Goal: Task Accomplishment & Management: Use online tool/utility

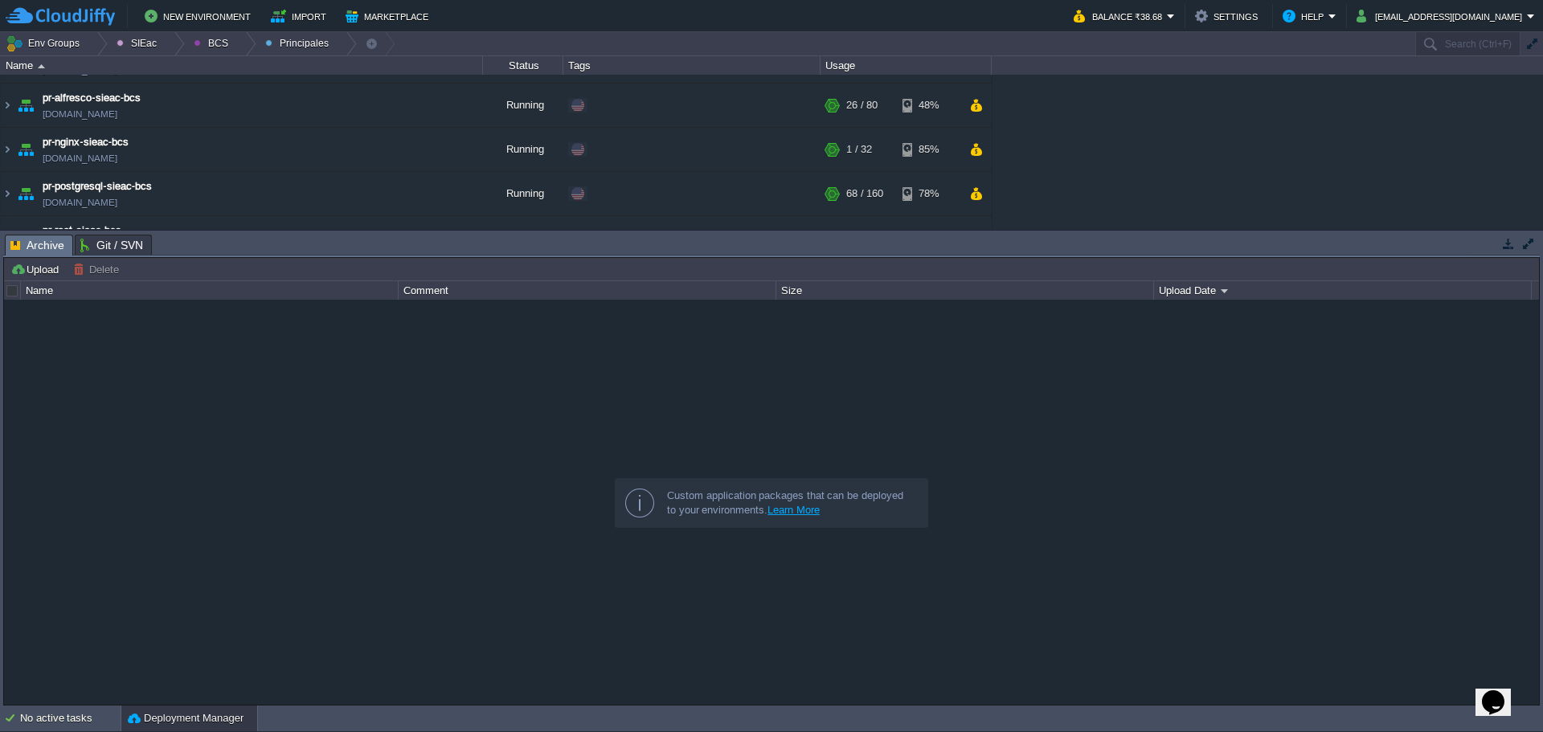
scroll to position [67, 0]
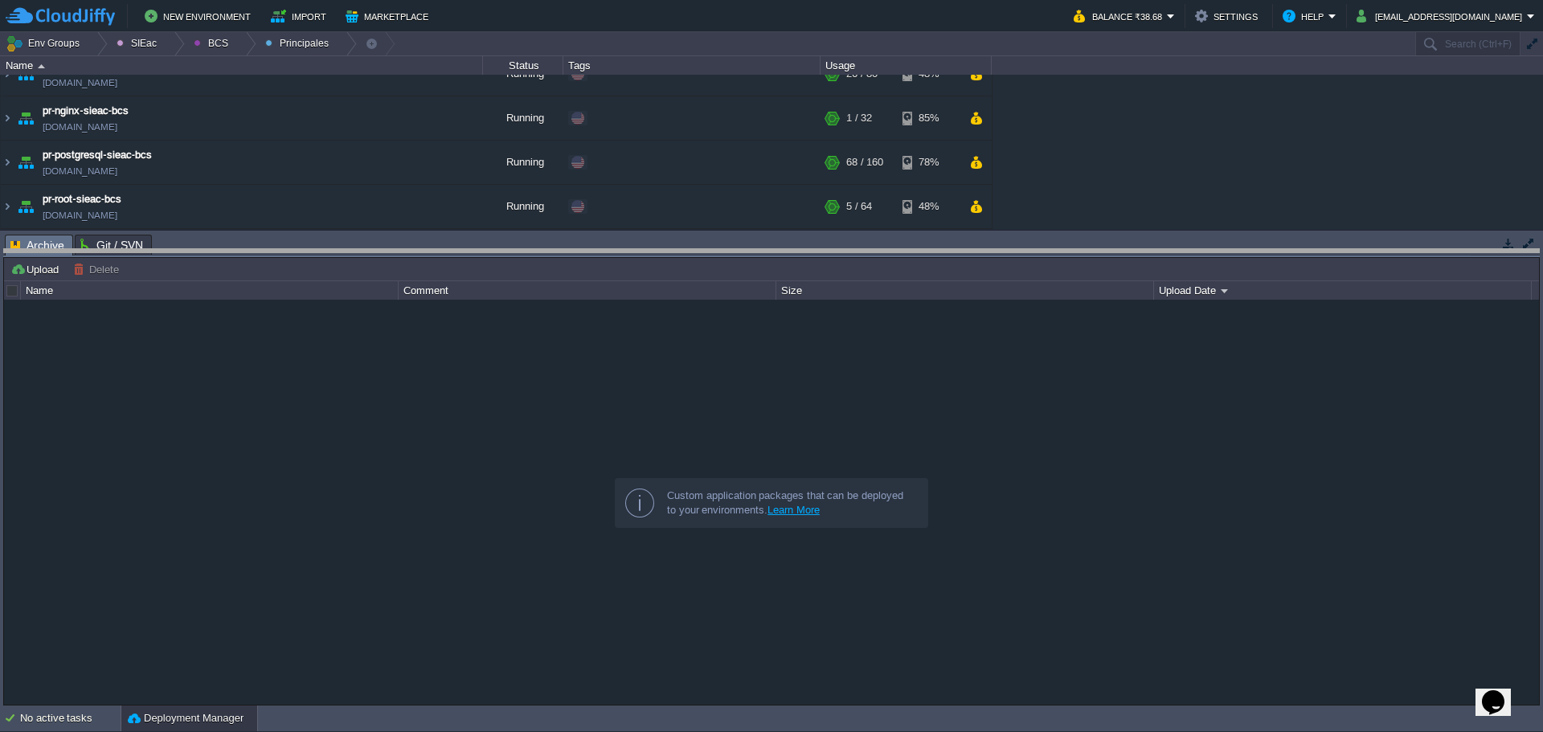
drag, startPoint x: 351, startPoint y: 252, endPoint x: 322, endPoint y: 480, distance: 230.2
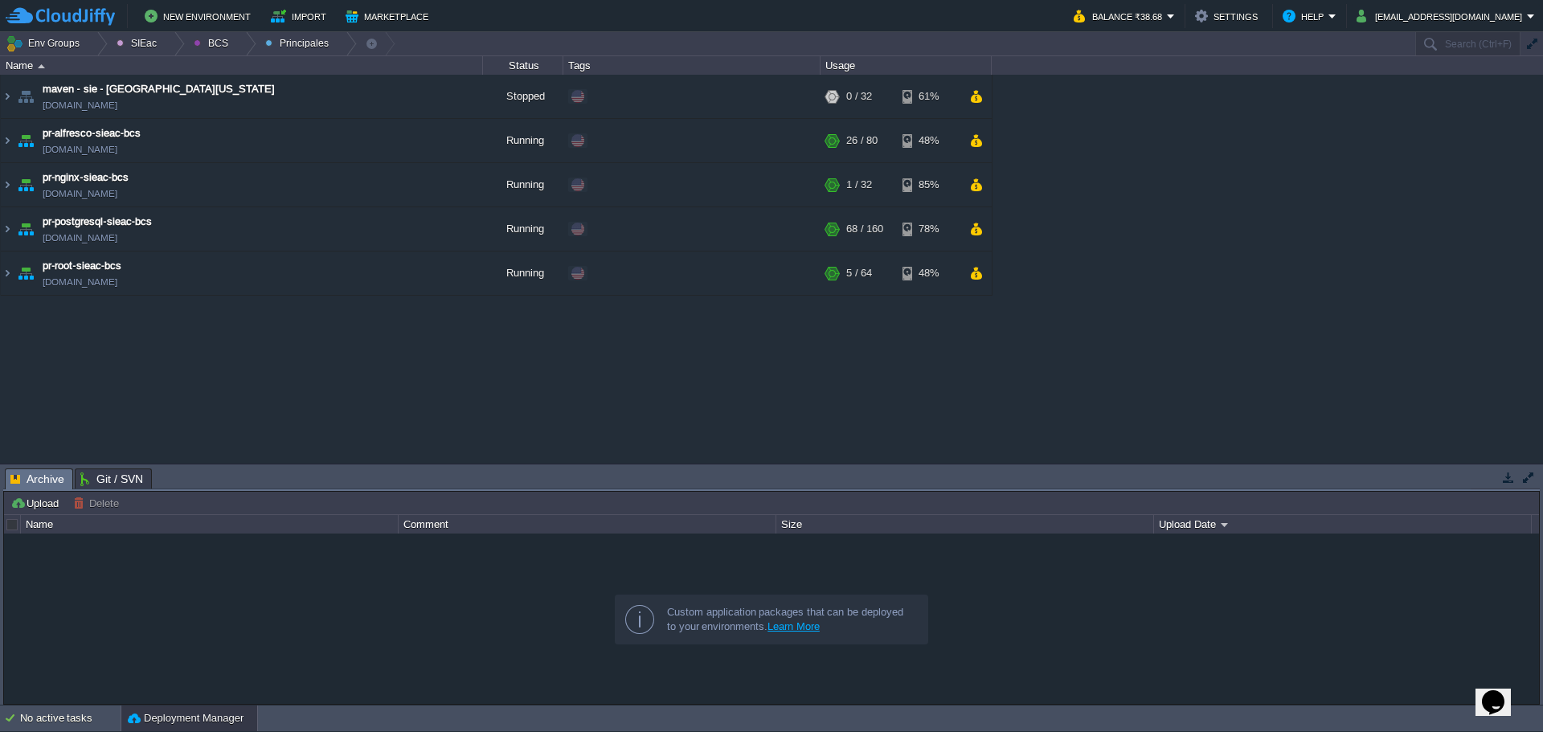
scroll to position [0, 0]
click at [432, 277] on td at bounding box center [443, 273] width 24 height 24
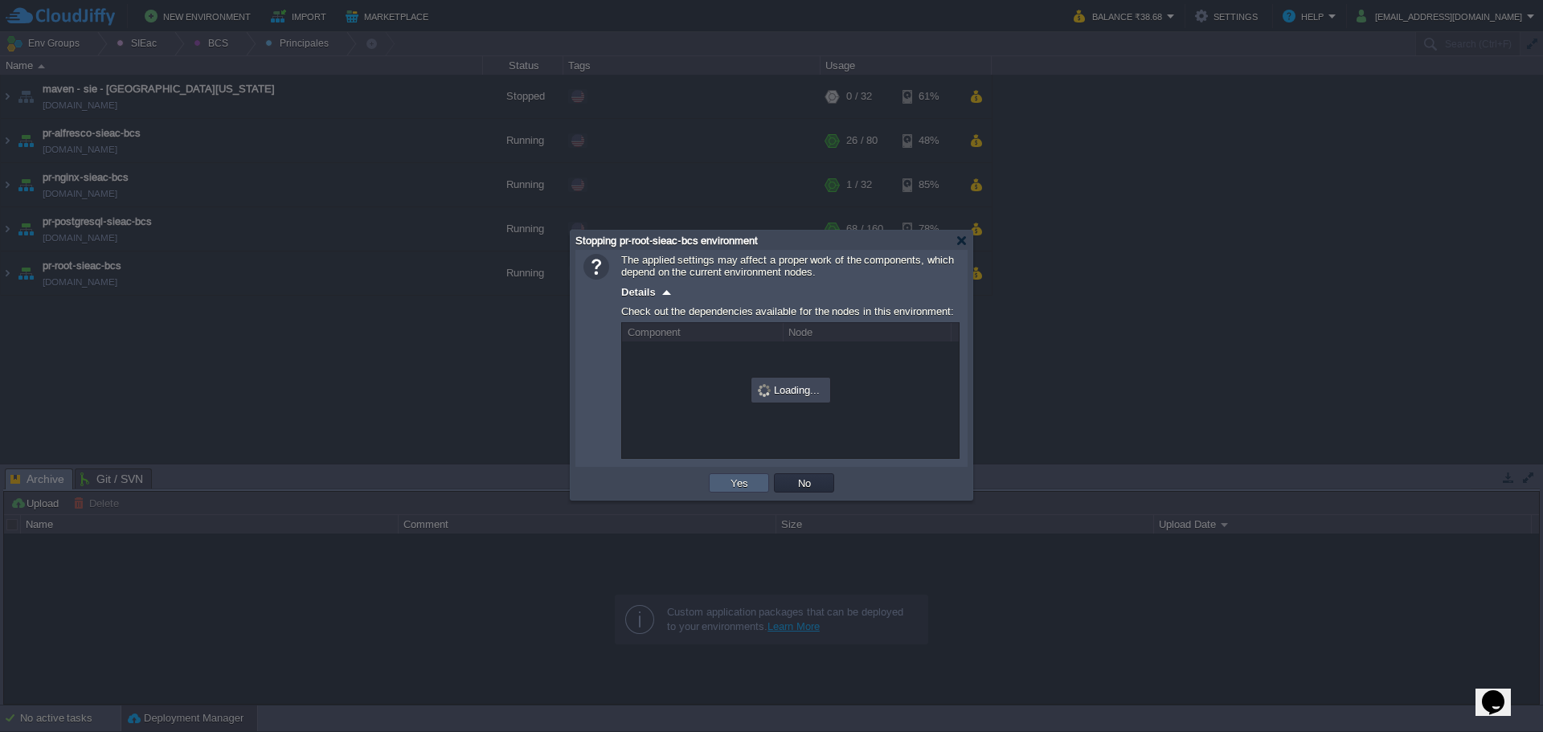
drag, startPoint x: 729, startPoint y: 483, endPoint x: 650, endPoint y: 441, distance: 89.6
click at [728, 483] on button "Yes" at bounding box center [739, 483] width 27 height 14
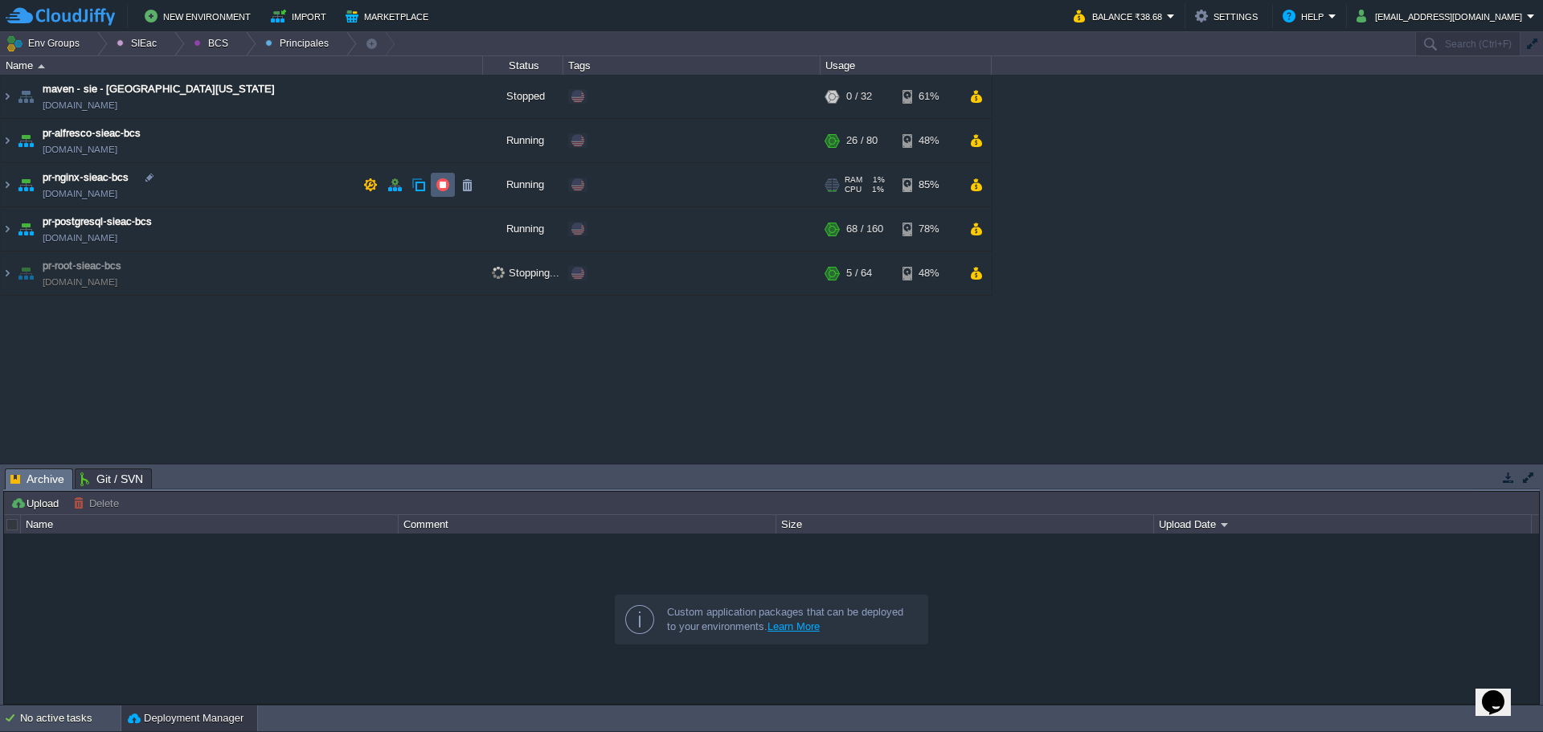
click at [449, 194] on td at bounding box center [443, 185] width 24 height 24
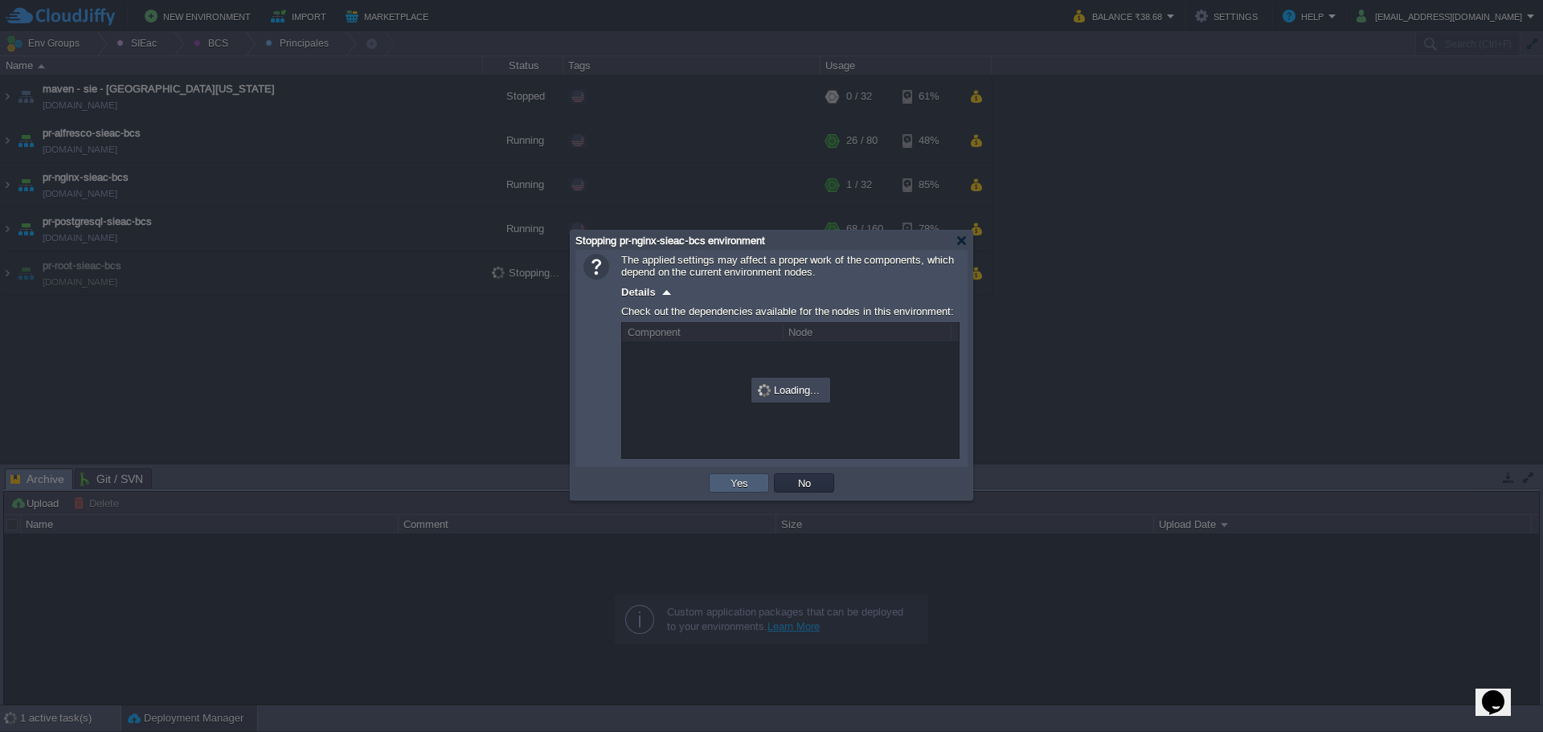
click at [724, 484] on td "Yes" at bounding box center [739, 482] width 60 height 19
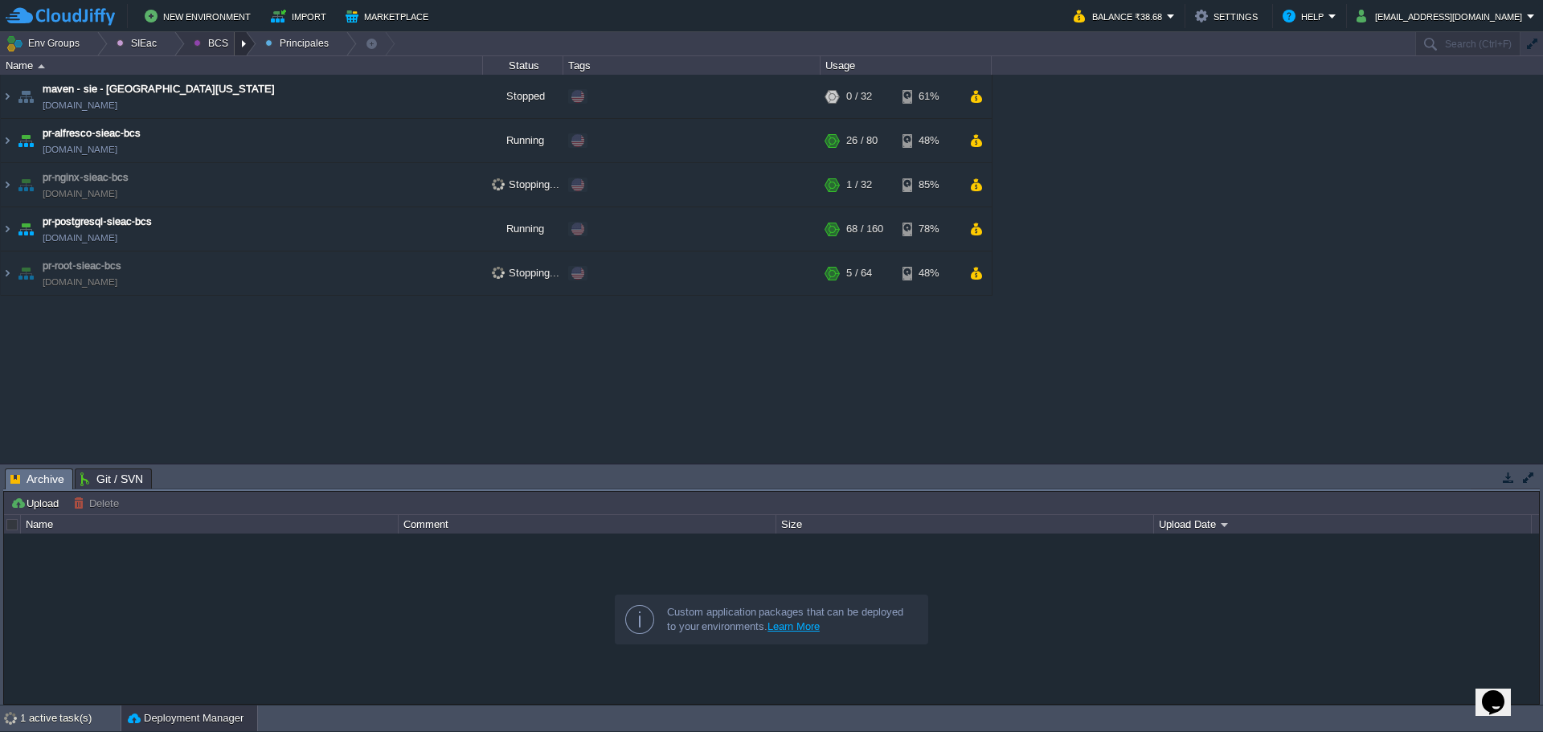
click at [235, 44] on div at bounding box center [246, 43] width 22 height 23
click at [245, 72] on span "Ambientes" at bounding box center [230, 68] width 50 height 12
click at [452, 87] on td at bounding box center [443, 96] width 24 height 24
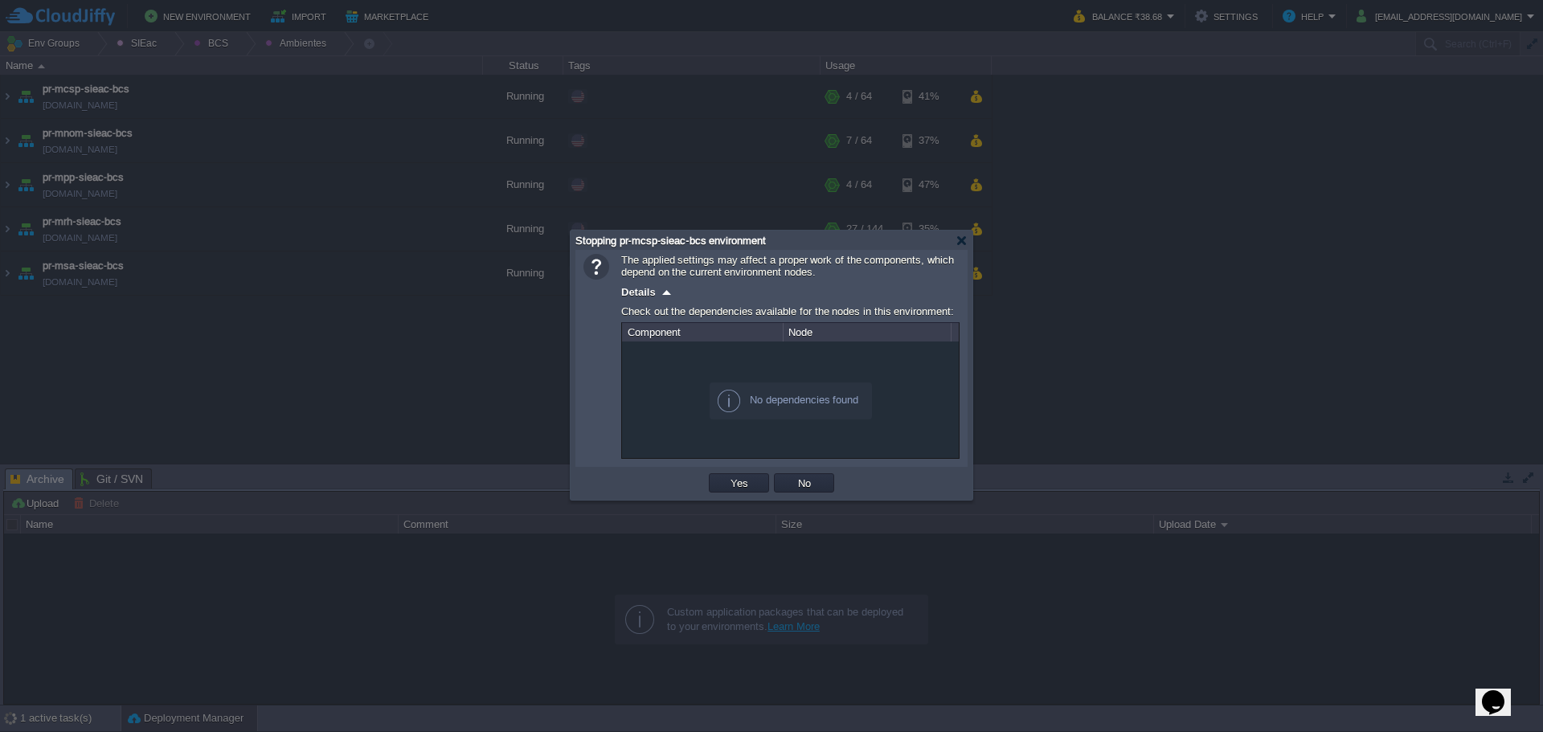
click at [744, 495] on div "OK Yes No Cancel" at bounding box center [772, 483] width 392 height 33
click at [748, 480] on button "Yes" at bounding box center [739, 483] width 27 height 14
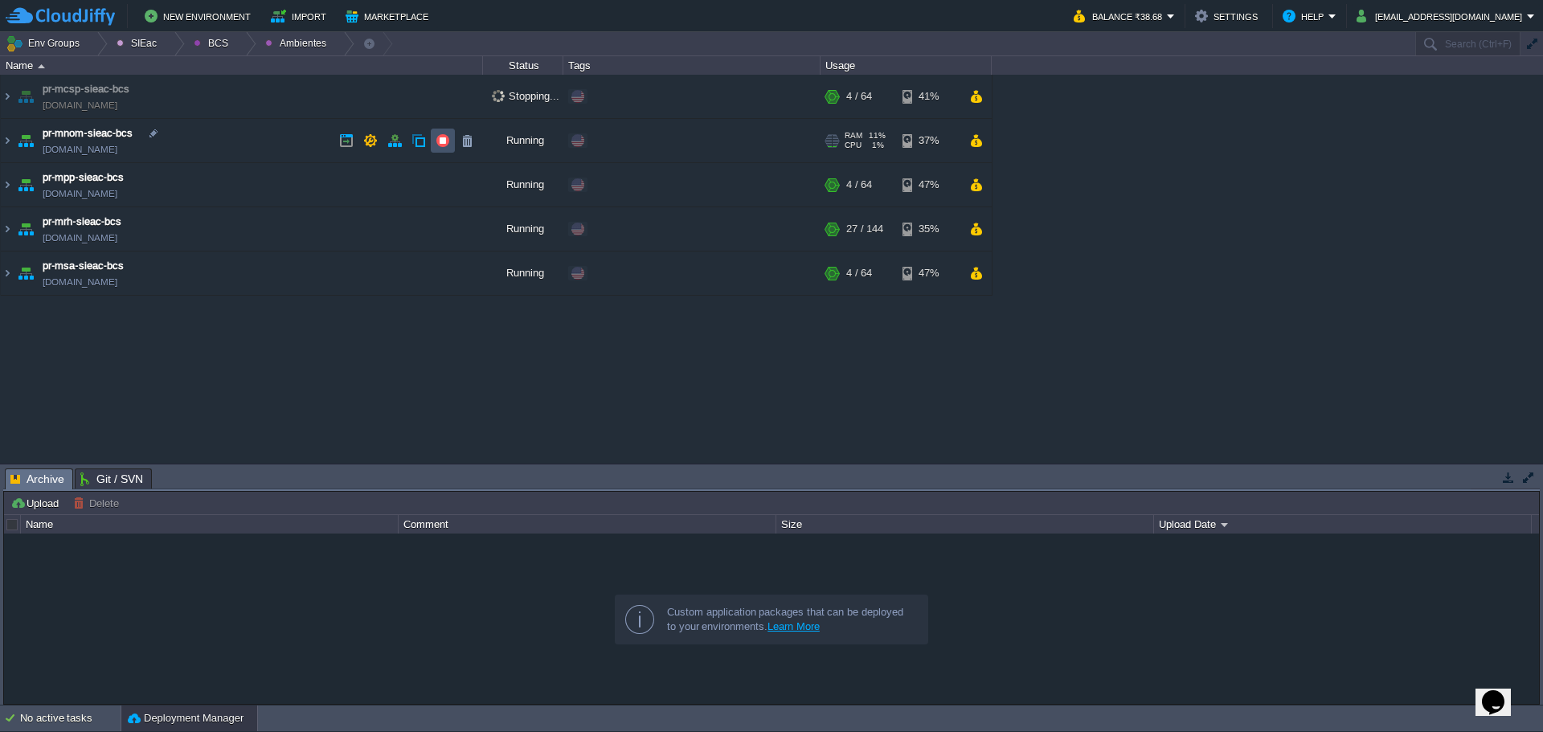
click at [441, 145] on button "button" at bounding box center [443, 140] width 14 height 14
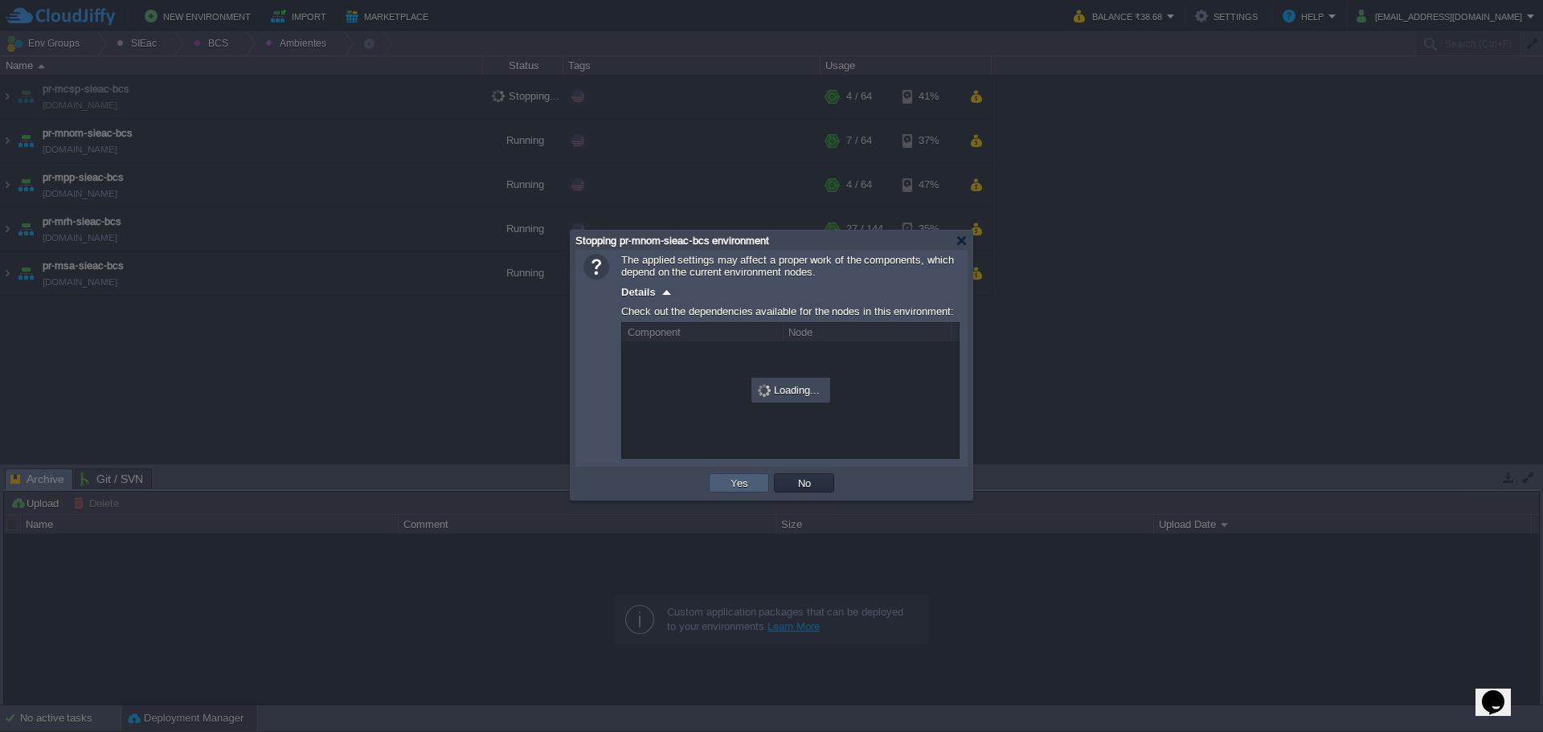
click at [731, 477] on td "Yes" at bounding box center [739, 482] width 60 height 19
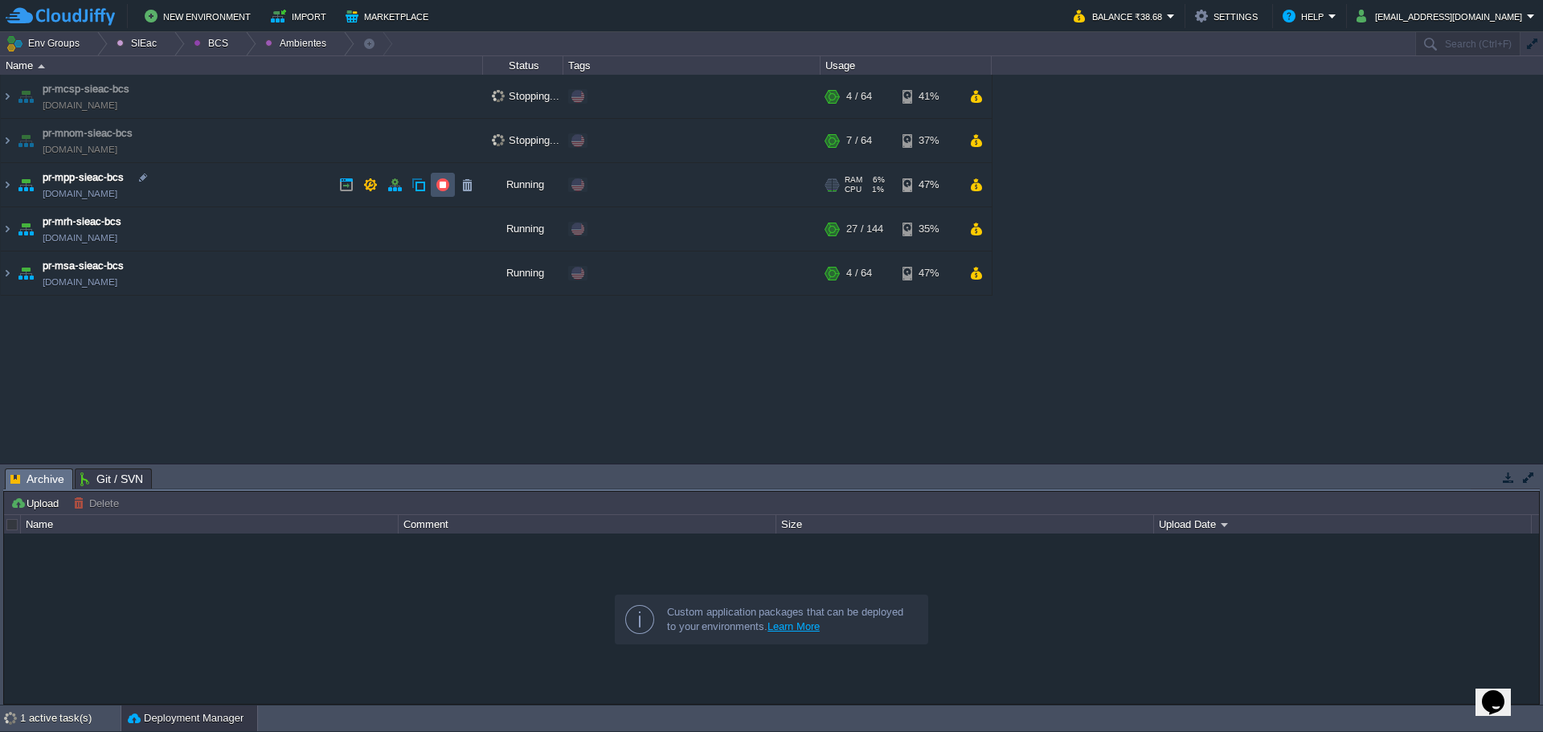
click at [445, 187] on button "button" at bounding box center [443, 185] width 14 height 14
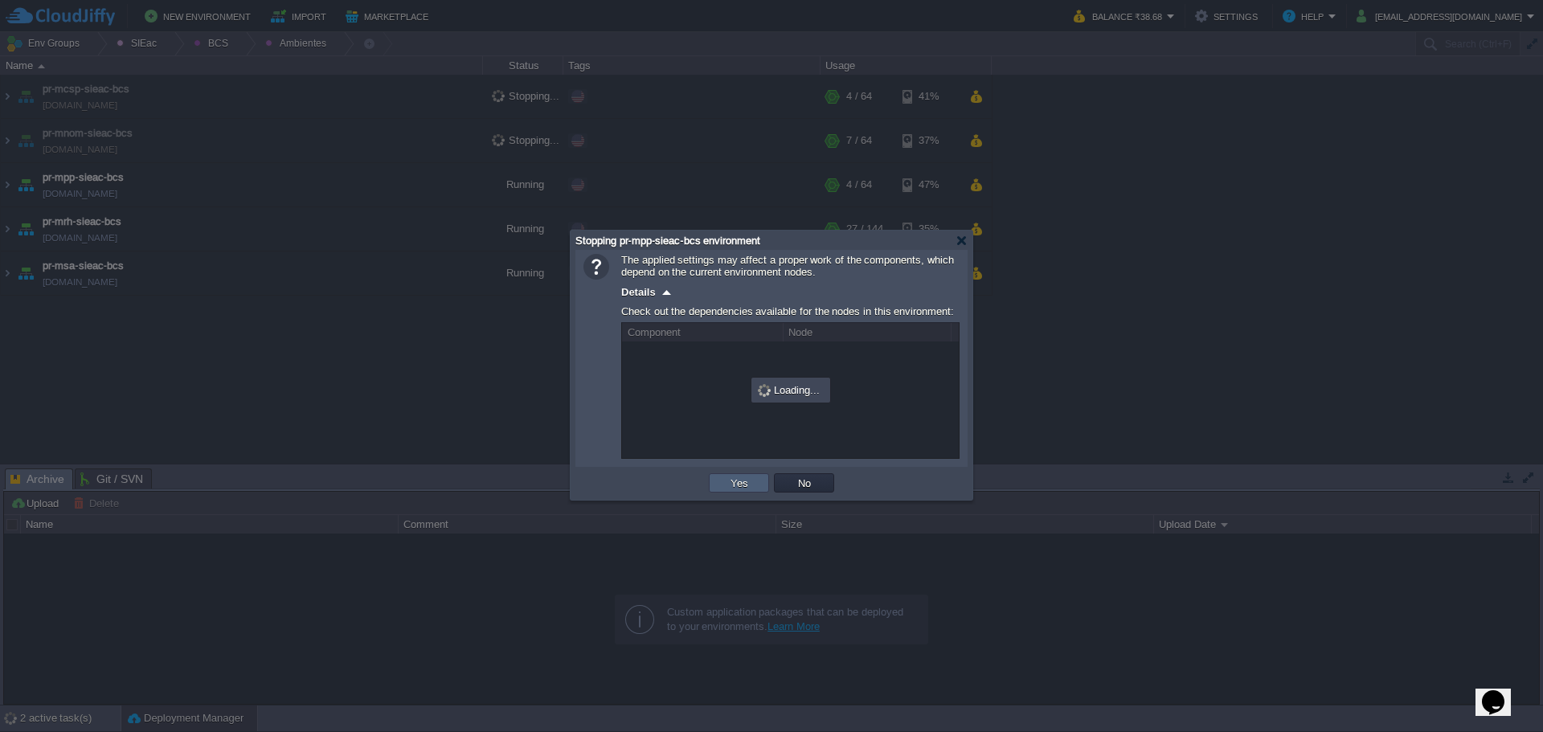
click at [744, 477] on td "Yes" at bounding box center [739, 482] width 60 height 19
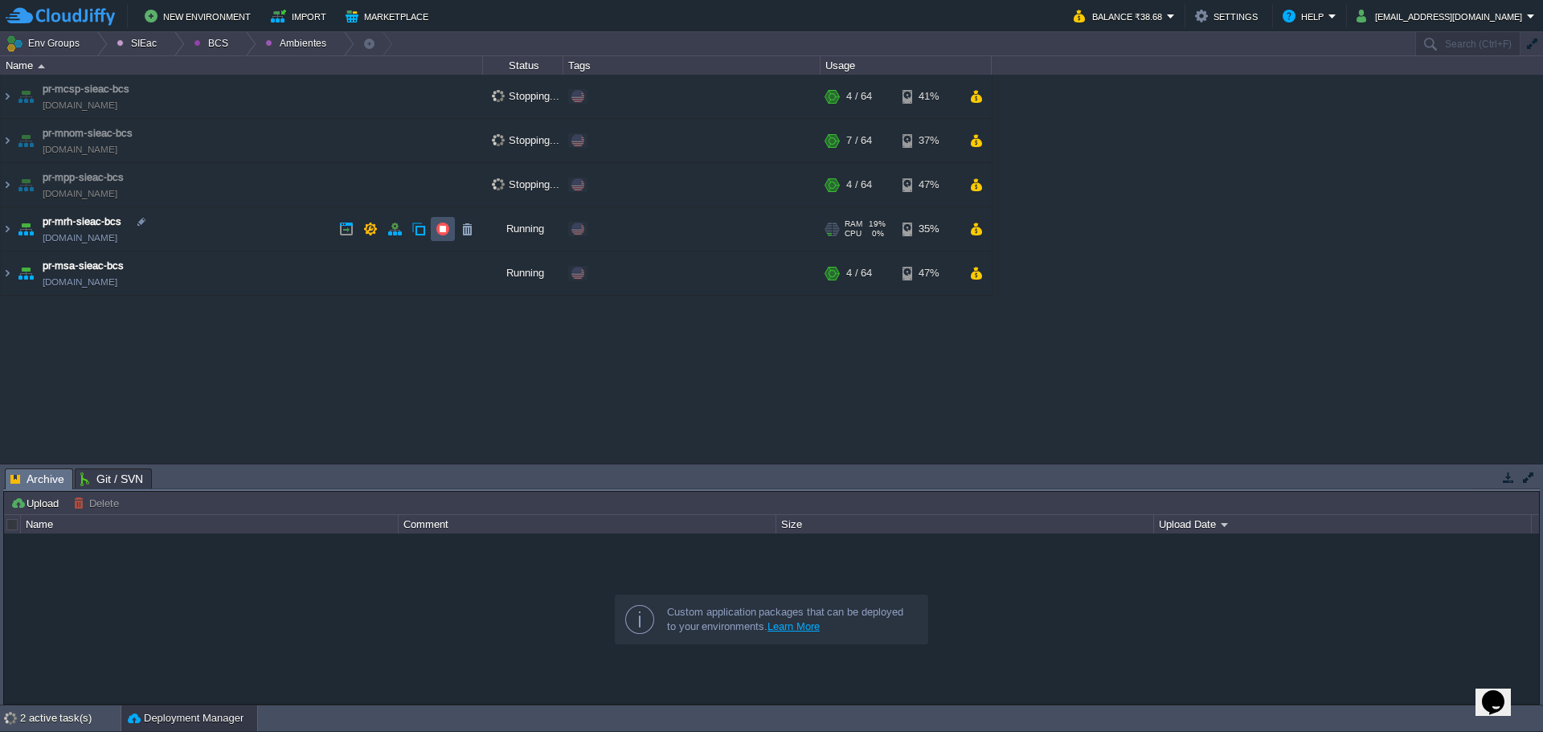
drag, startPoint x: 445, startPoint y: 229, endPoint x: 528, endPoint y: 295, distance: 105.8
click at [445, 232] on button "button" at bounding box center [443, 229] width 14 height 14
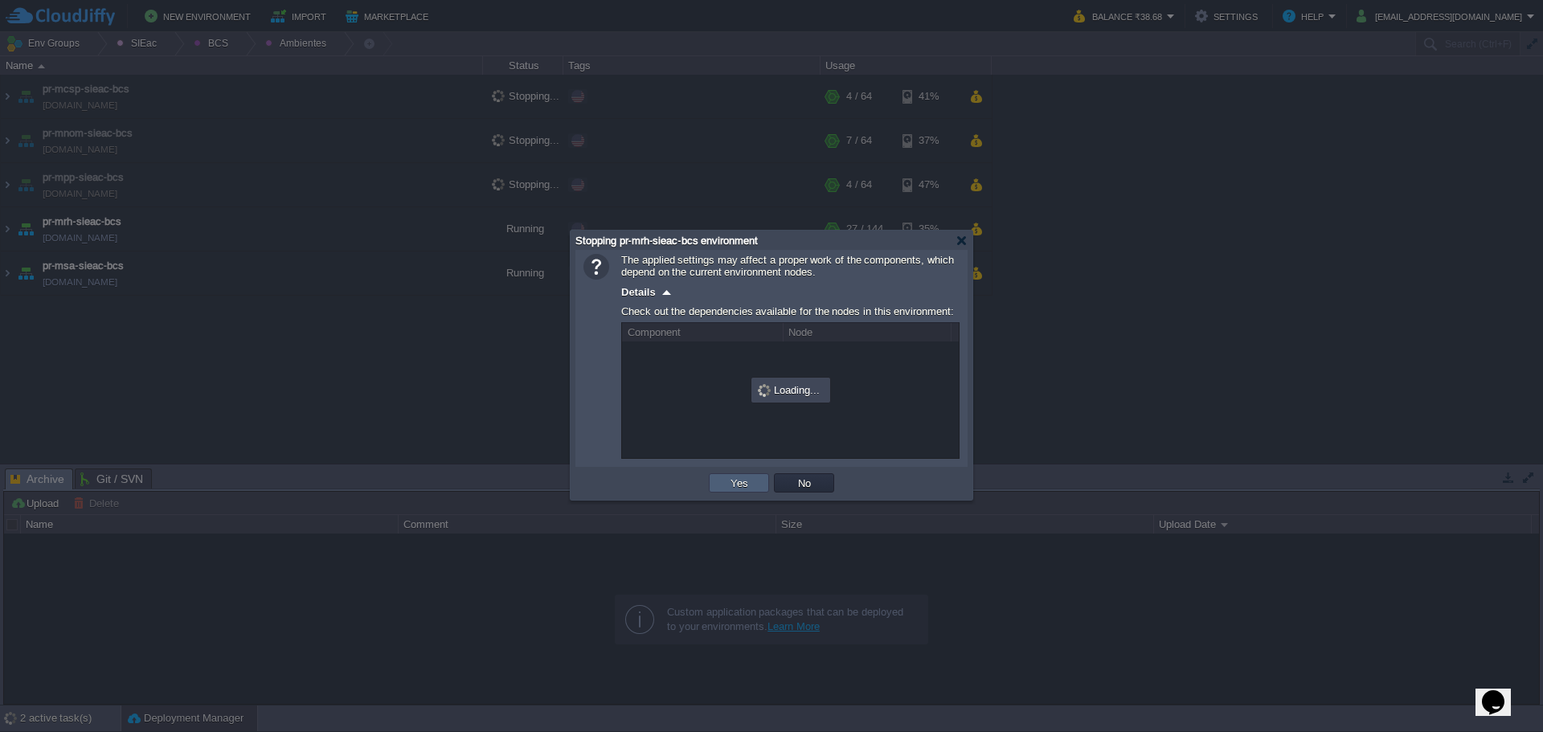
click at [742, 480] on button "Yes" at bounding box center [739, 483] width 27 height 14
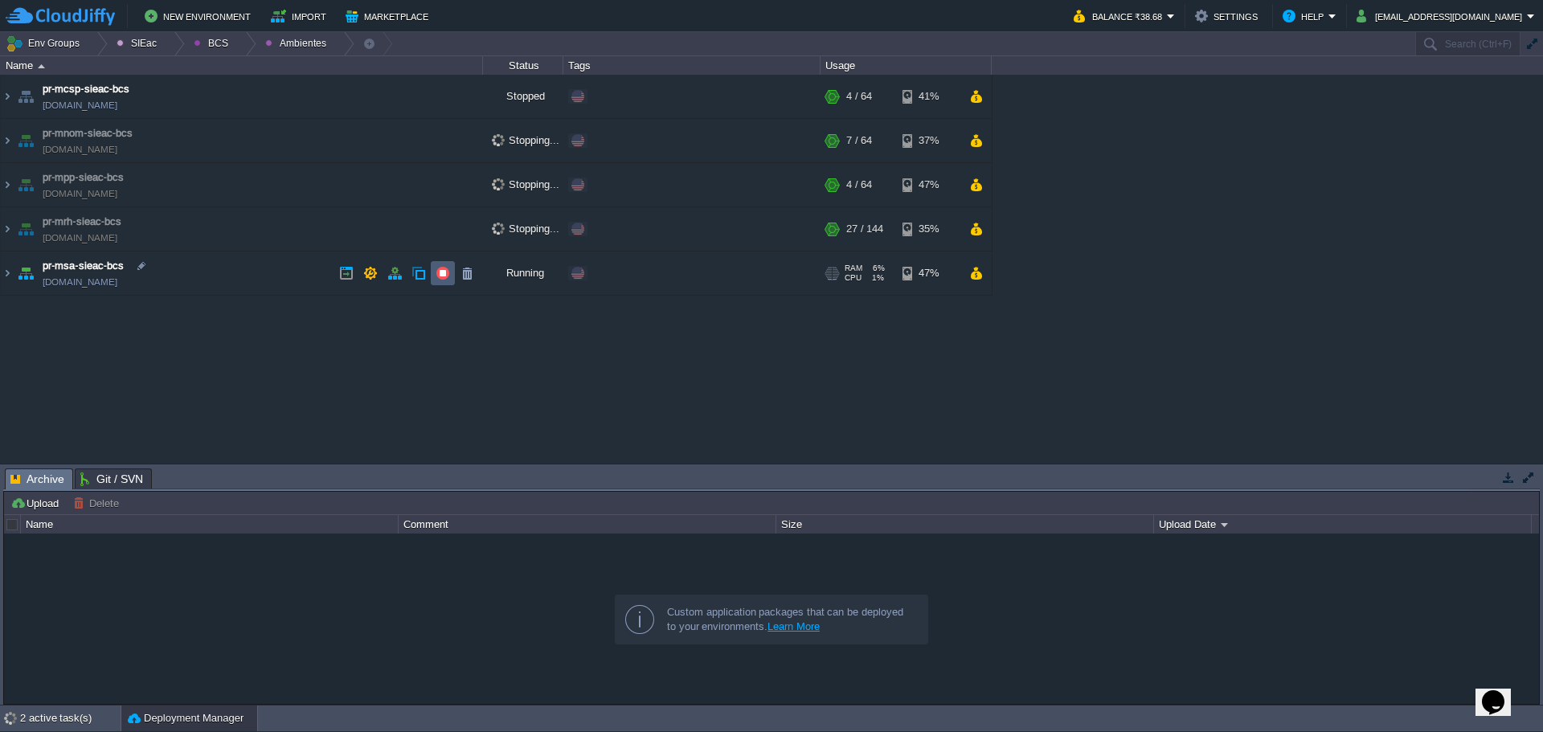
click at [440, 270] on button "button" at bounding box center [443, 273] width 14 height 14
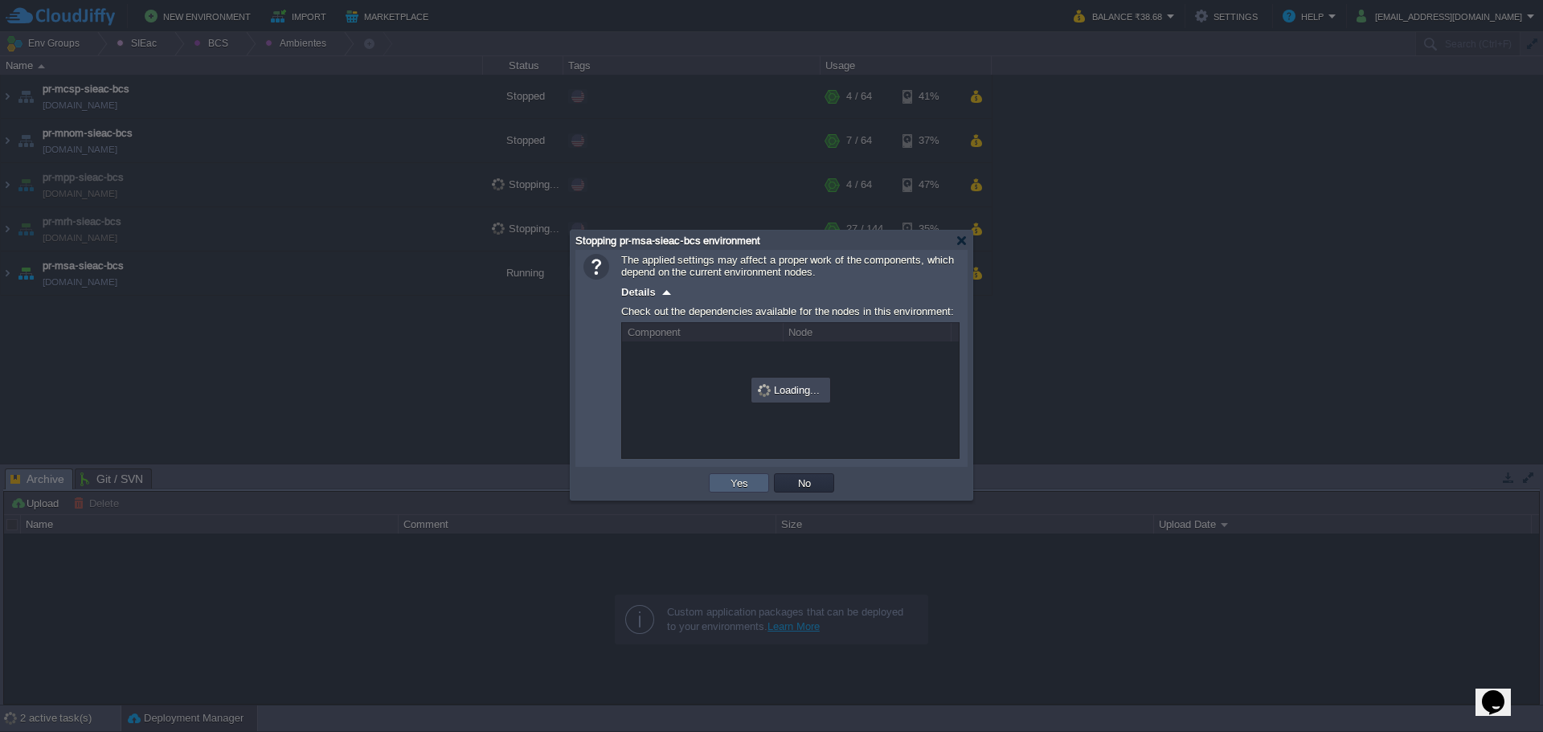
click at [740, 474] on td "Yes" at bounding box center [739, 483] width 65 height 24
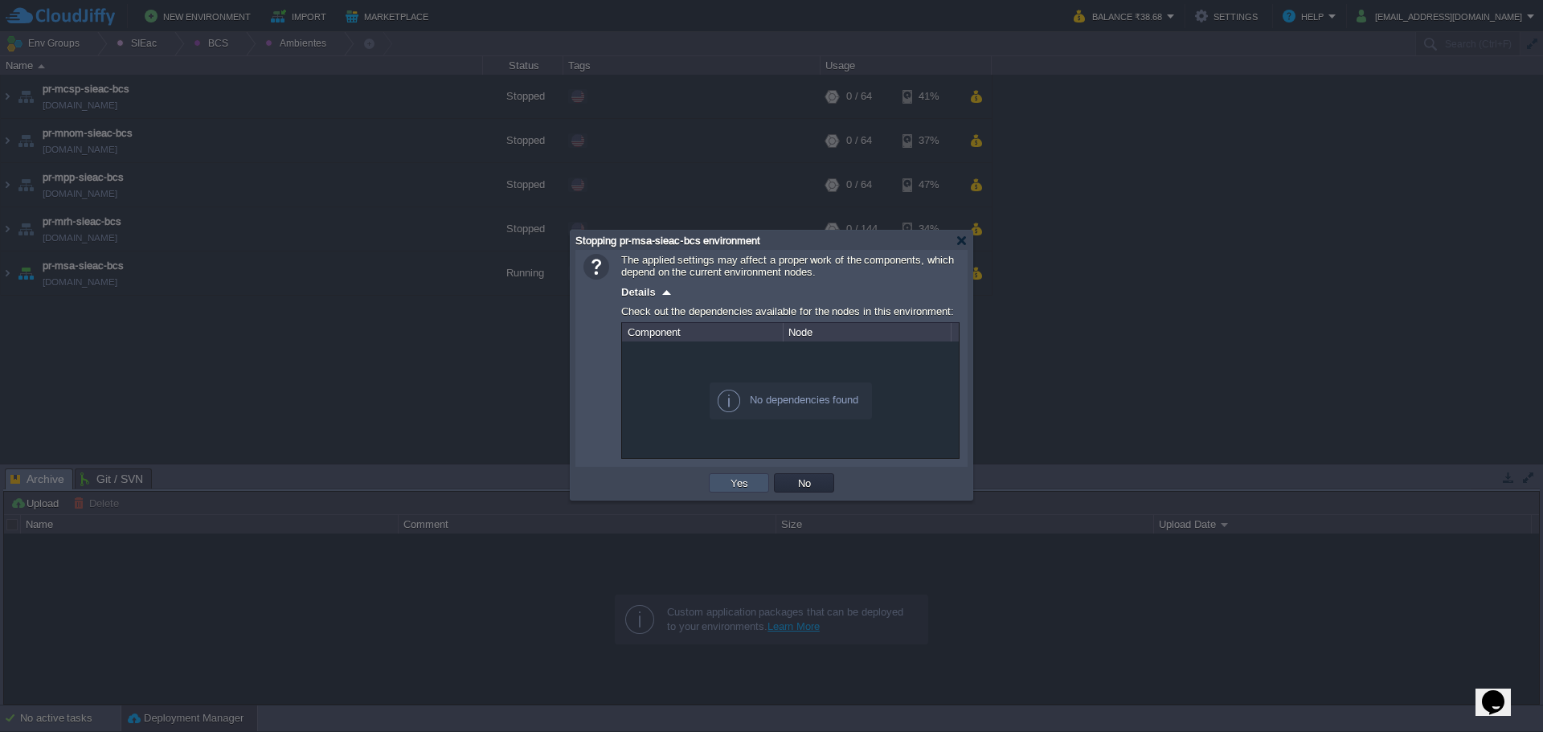
click at [736, 478] on button "Yes" at bounding box center [739, 483] width 27 height 14
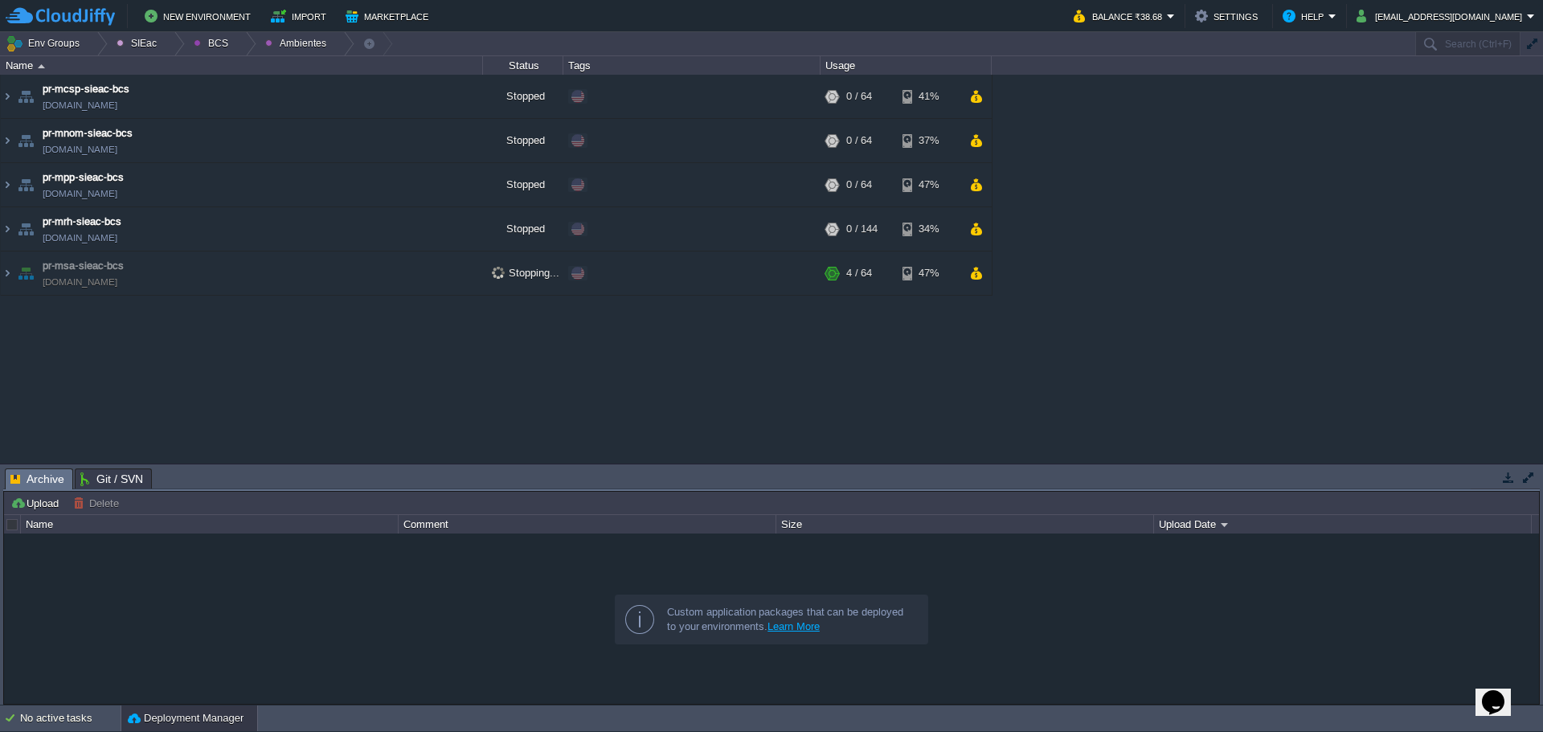
drag, startPoint x: 281, startPoint y: 349, endPoint x: 307, endPoint y: 170, distance: 181.2
click at [281, 349] on div "maven - sie - [GEOGRAPHIC_DATA][US_STATE] [DOMAIN_NAME] Stopped Edit RAM 0% CPU…" at bounding box center [771, 269] width 1543 height 388
